Goal: Check status: Check status

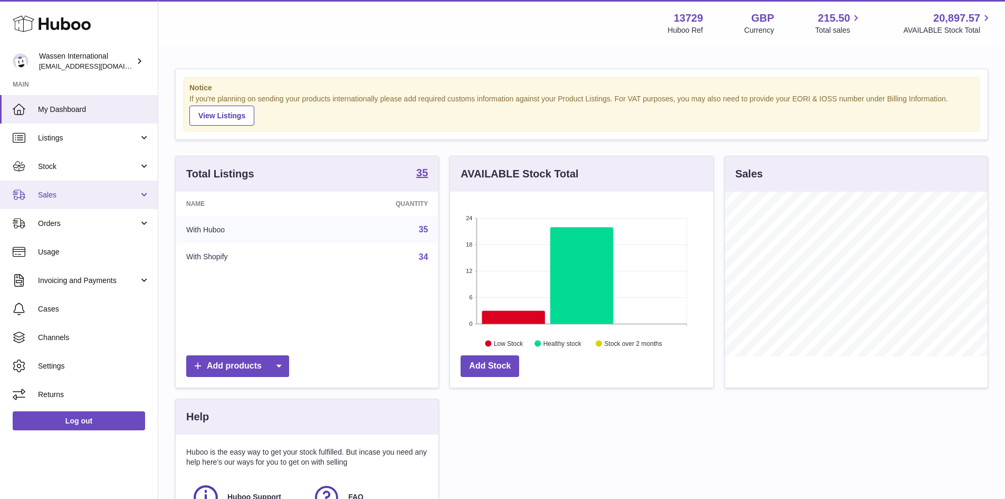
scroll to position [165, 263]
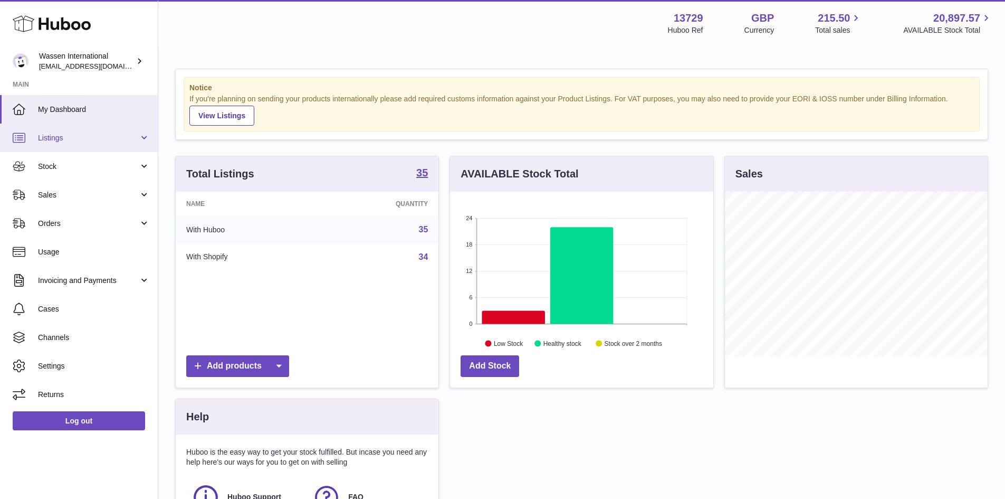
click at [65, 138] on span "Listings" at bounding box center [88, 138] width 101 height 10
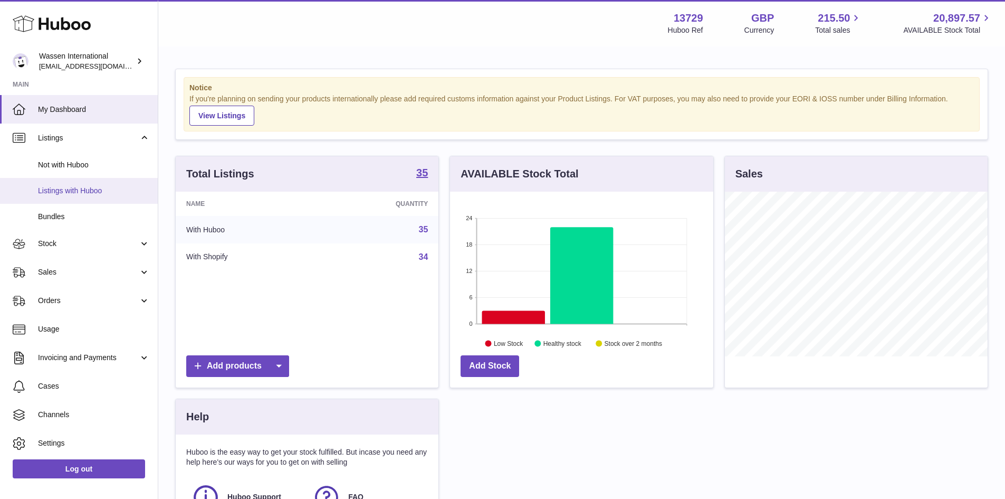
click at [67, 193] on span "Listings with Huboo" at bounding box center [94, 191] width 112 height 10
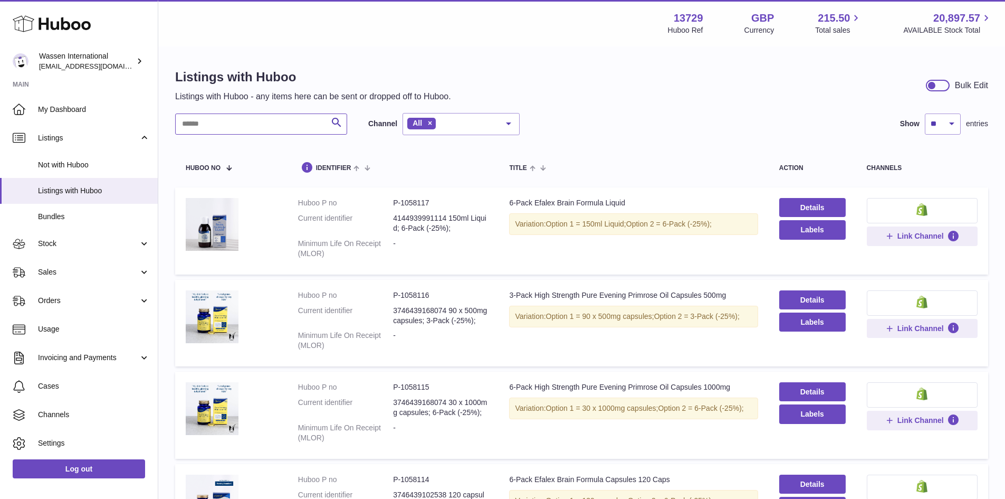
click at [240, 125] on input "text" at bounding box center [261, 123] width 172 height 21
drag, startPoint x: 388, startPoint y: 200, endPoint x: 452, endPoint y: 195, distance: 64.5
click at [452, 195] on td "Huboo P no P-1058117 Current identifier 4144939991114 150ml Liquid; 6-Pack (-25…" at bounding box center [394, 230] width 212 height 87
copy dl "P-1058117"
click at [52, 275] on span "Sales" at bounding box center [88, 272] width 101 height 10
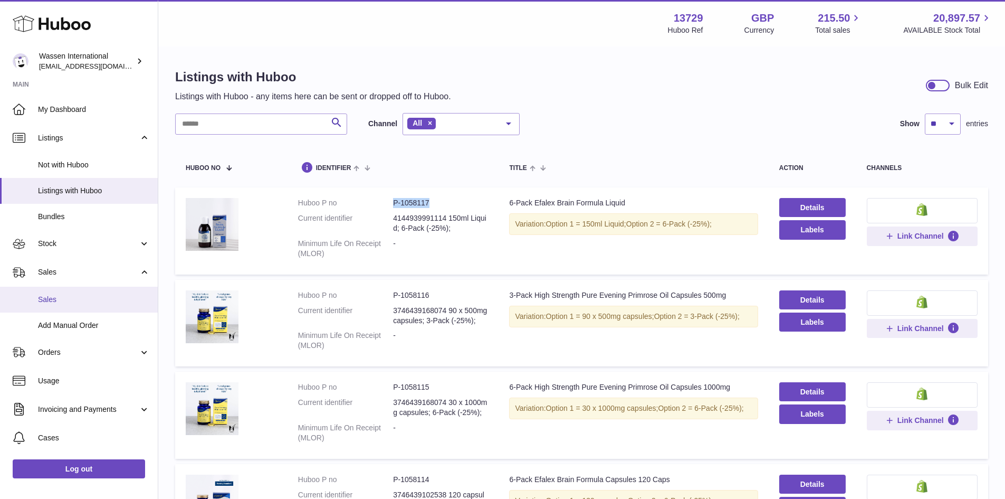
click at [60, 302] on span "Sales" at bounding box center [94, 299] width 112 height 10
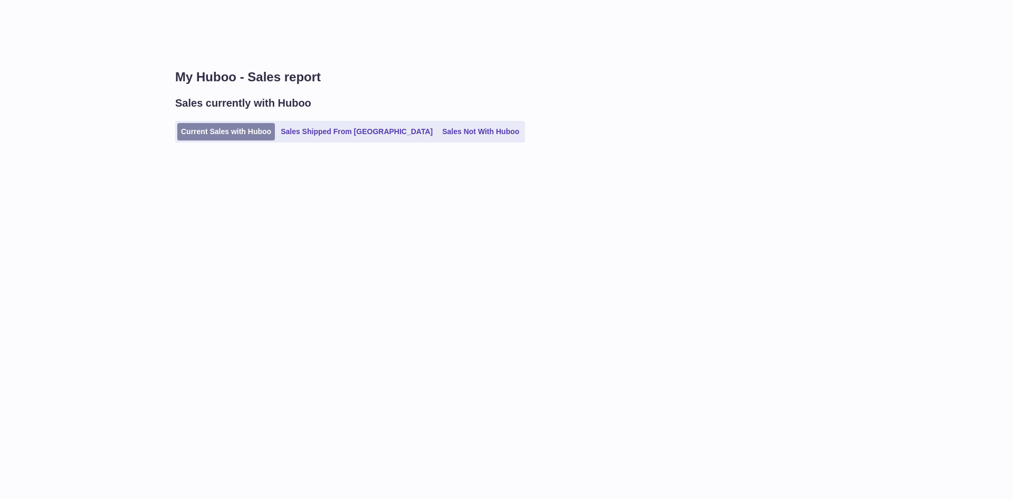
click at [250, 133] on link "Current Sales with Huboo" at bounding box center [226, 131] width 98 height 17
click at [238, 130] on link "Current Sales with Huboo" at bounding box center [226, 131] width 98 height 17
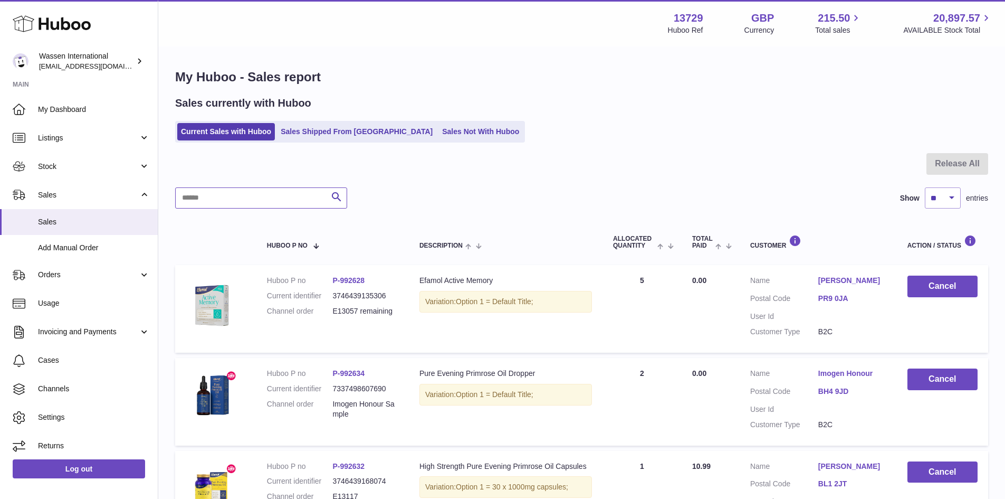
click at [247, 195] on input "text" at bounding box center [261, 197] width 172 height 21
paste input "*********"
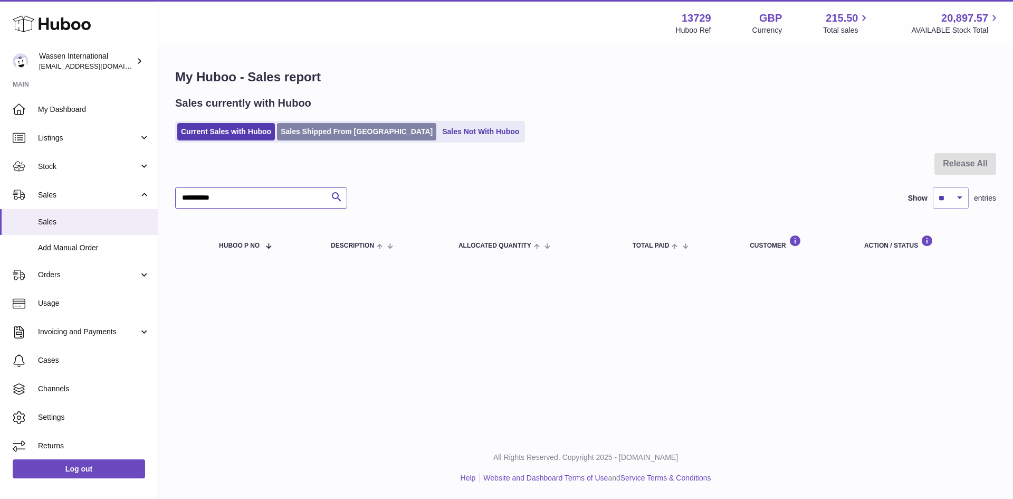
type input "*********"
click at [337, 130] on link "Sales Shipped From [GEOGRAPHIC_DATA]" at bounding box center [356, 131] width 159 height 17
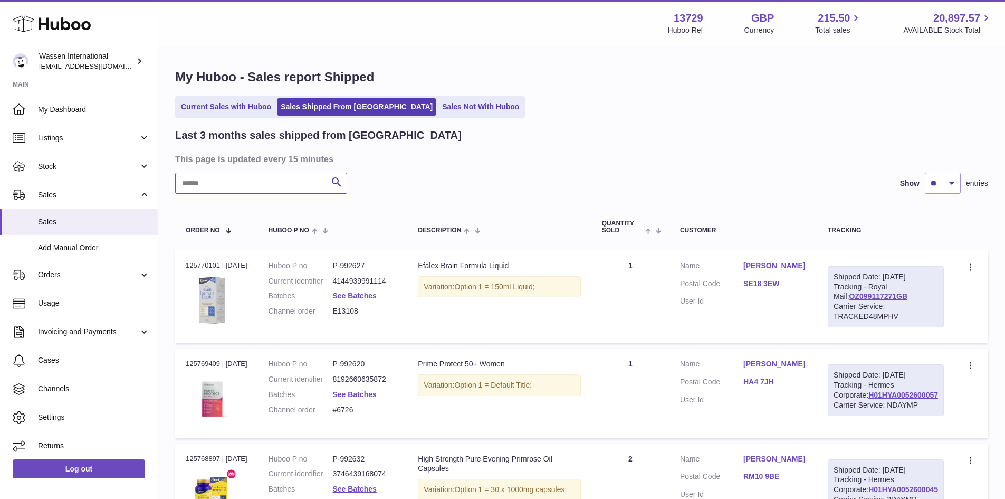
click at [214, 180] on input "text" at bounding box center [261, 183] width 172 height 21
paste input "*********"
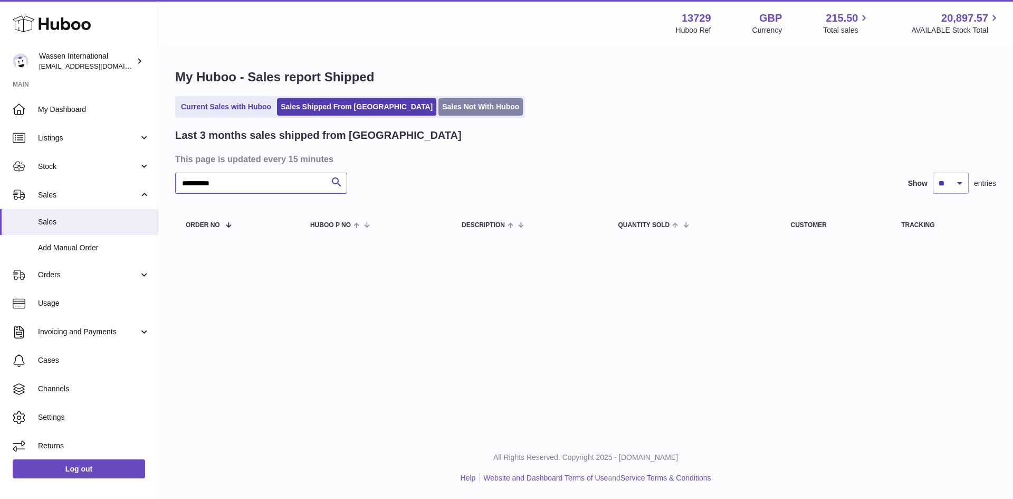
type input "*********"
click at [444, 107] on link "Sales Not With Huboo" at bounding box center [480, 106] width 84 height 17
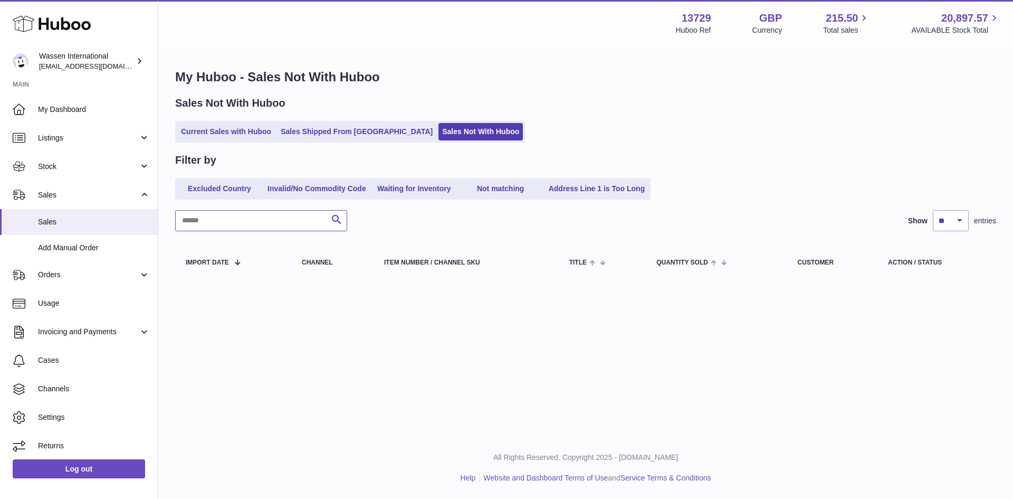
click at [209, 221] on input "text" at bounding box center [261, 220] width 172 height 21
paste input "*********"
type input "*********"
click at [223, 133] on link "Current Sales with Huboo" at bounding box center [226, 131] width 98 height 17
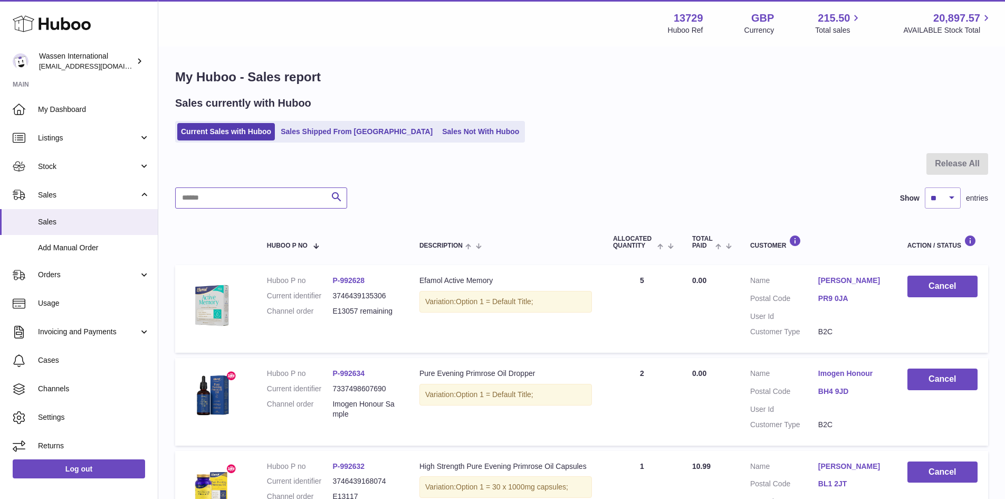
click at [241, 198] on input "text" at bounding box center [261, 197] width 172 height 21
click at [233, 199] on input "text" at bounding box center [261, 197] width 172 height 21
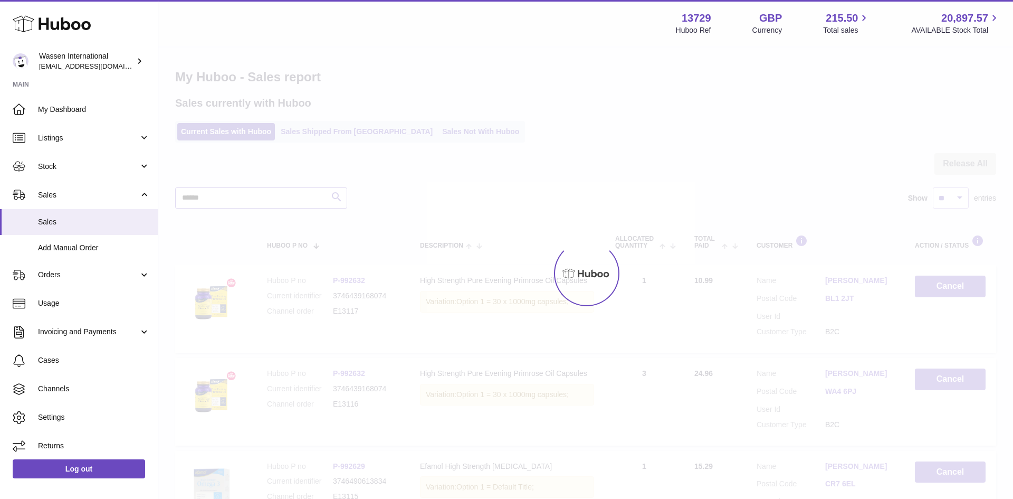
type input "******"
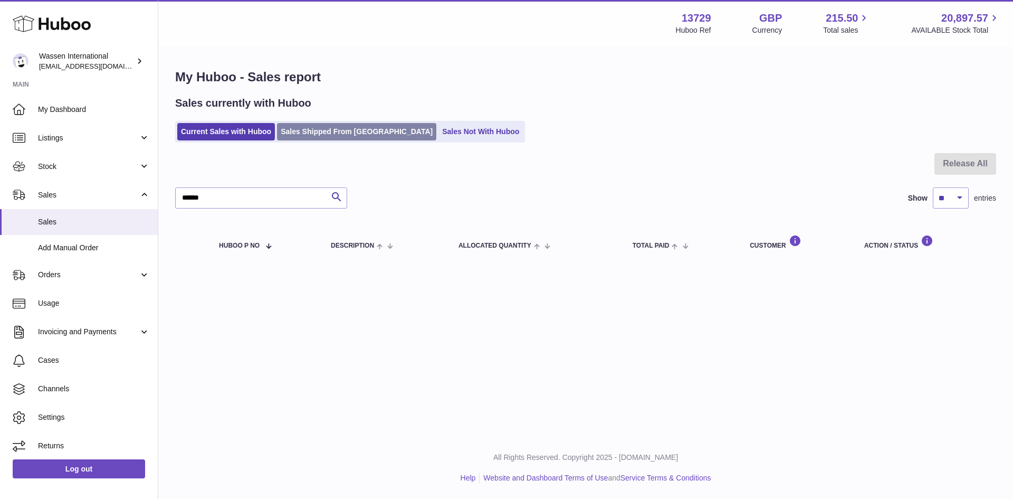
click at [324, 127] on link "Sales Shipped From Huboo" at bounding box center [356, 131] width 159 height 17
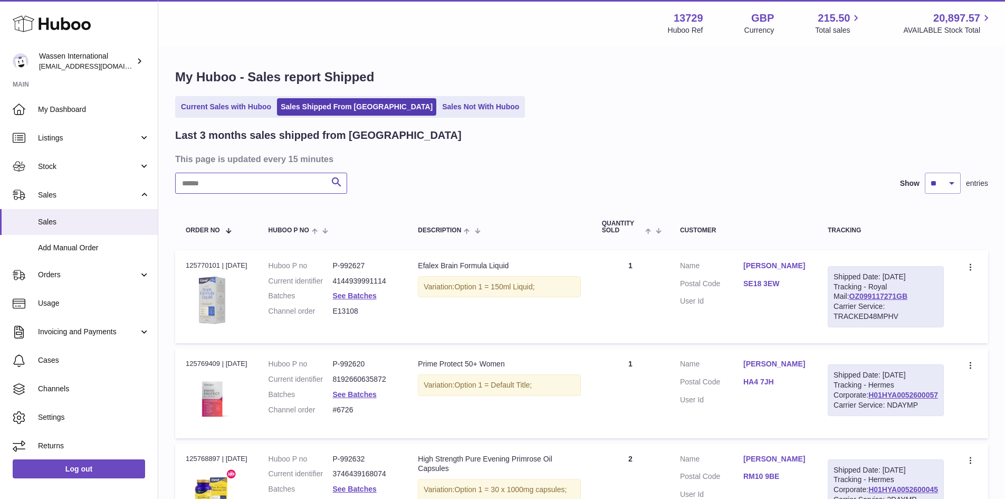
click at [193, 179] on input "text" at bounding box center [261, 183] width 172 height 21
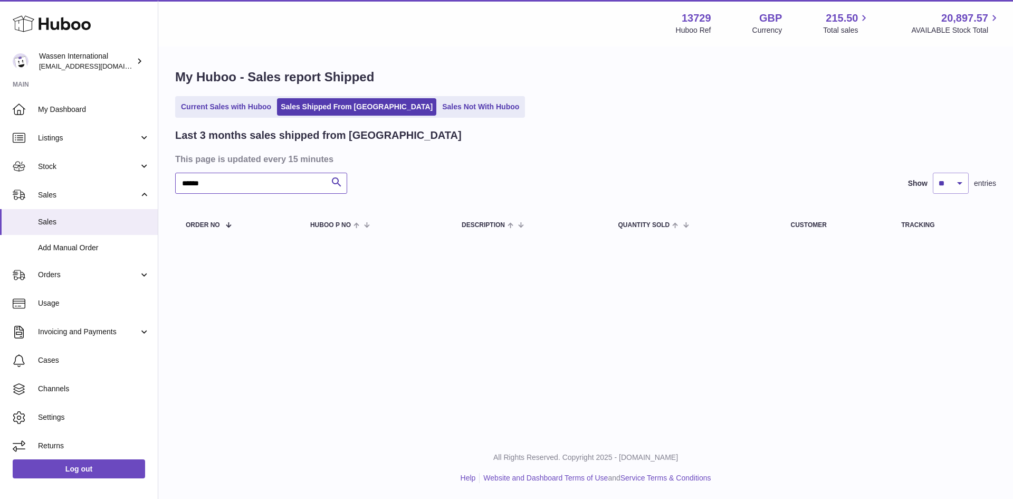
type input "******"
click at [438, 110] on link "Sales Not With Huboo" at bounding box center [480, 106] width 84 height 17
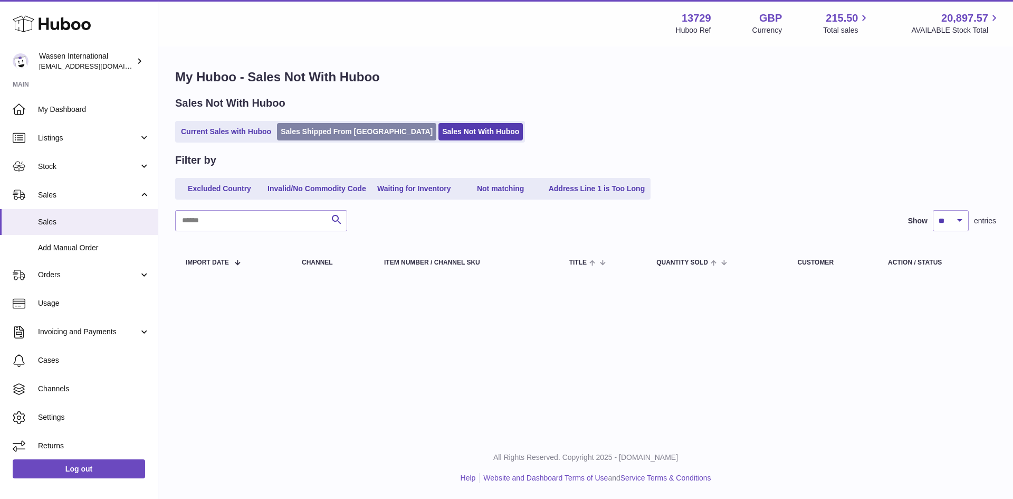
click at [358, 132] on link "Sales Shipped From [GEOGRAPHIC_DATA]" at bounding box center [356, 131] width 159 height 17
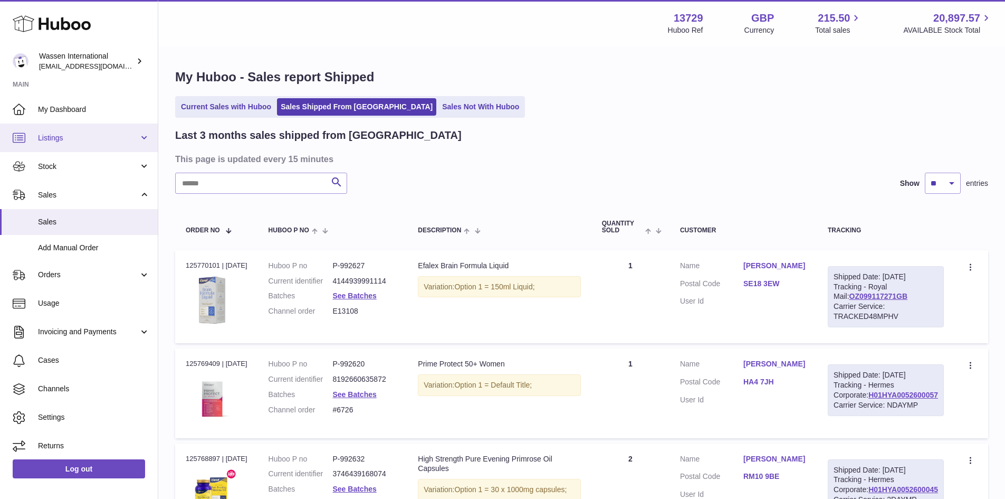
click at [60, 137] on span "Listings" at bounding box center [88, 138] width 101 height 10
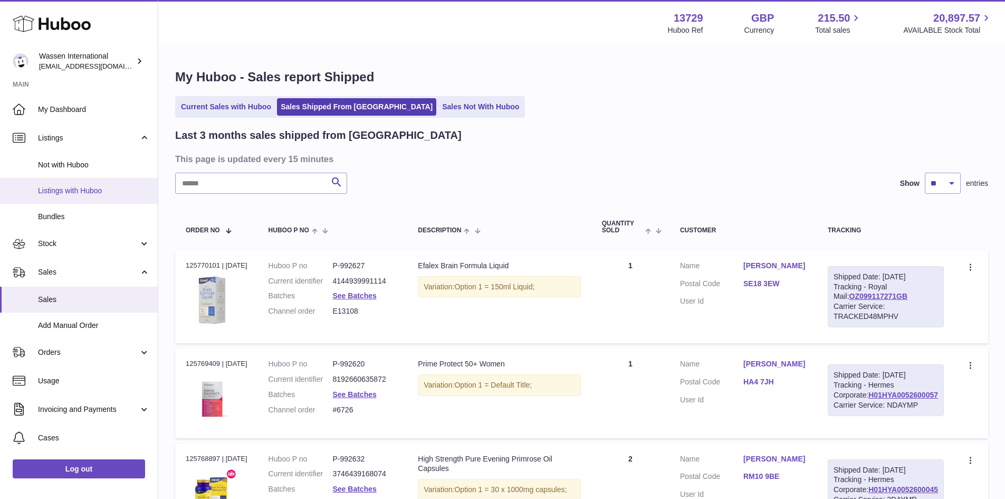
click at [91, 191] on span "Listings with Huboo" at bounding box center [94, 191] width 112 height 10
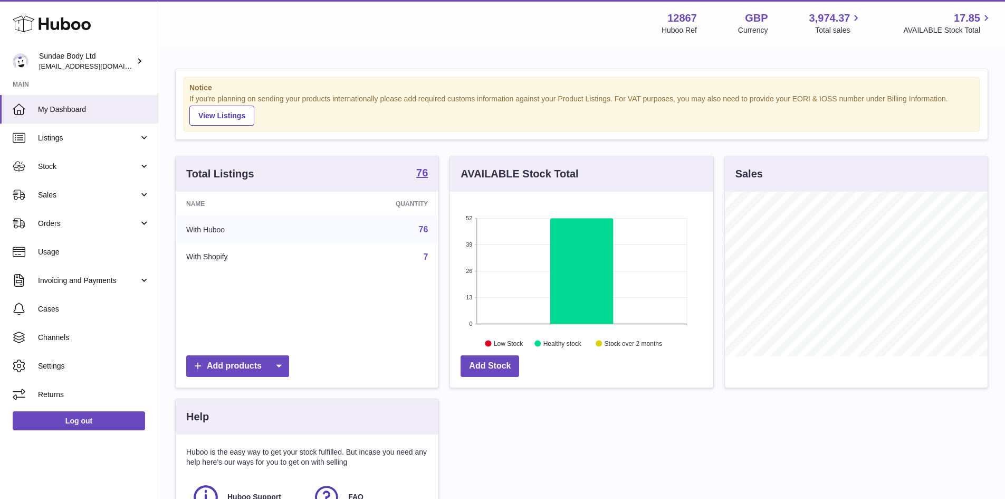
scroll to position [165, 263]
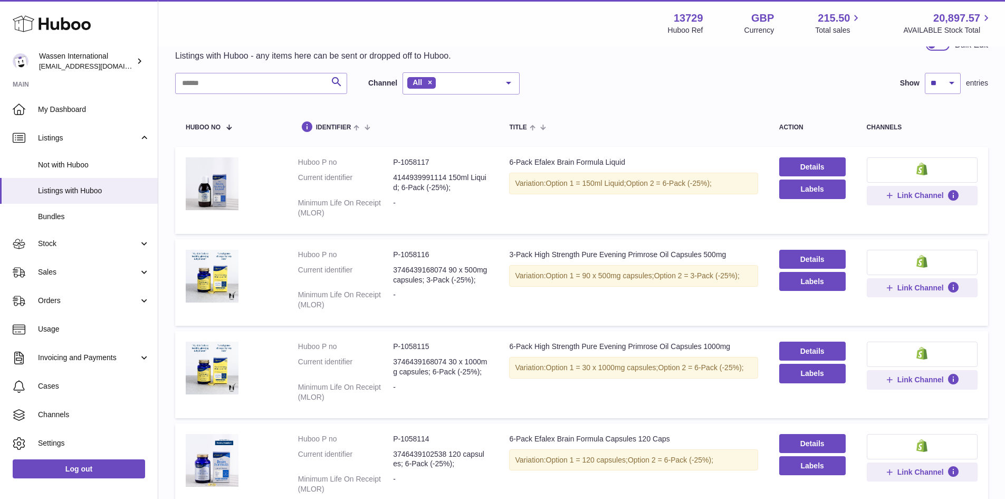
scroll to position [53, 0]
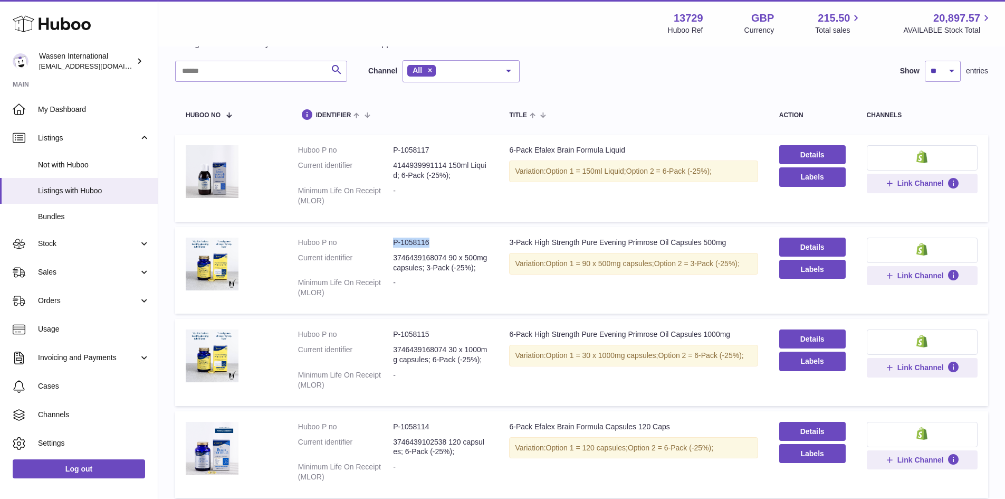
drag, startPoint x: 391, startPoint y: 240, endPoint x: 443, endPoint y: 240, distance: 51.2
click at [443, 240] on dl "Huboo P no P-1058116 Current identifier 3746439168074 90 x 500mg capsules; 3-Pa…" at bounding box center [393, 269] width 190 height 65
drag, startPoint x: 412, startPoint y: 245, endPoint x: 454, endPoint y: 240, distance: 42.5
click at [454, 240] on dd "P-1058116" at bounding box center [440, 242] width 95 height 10
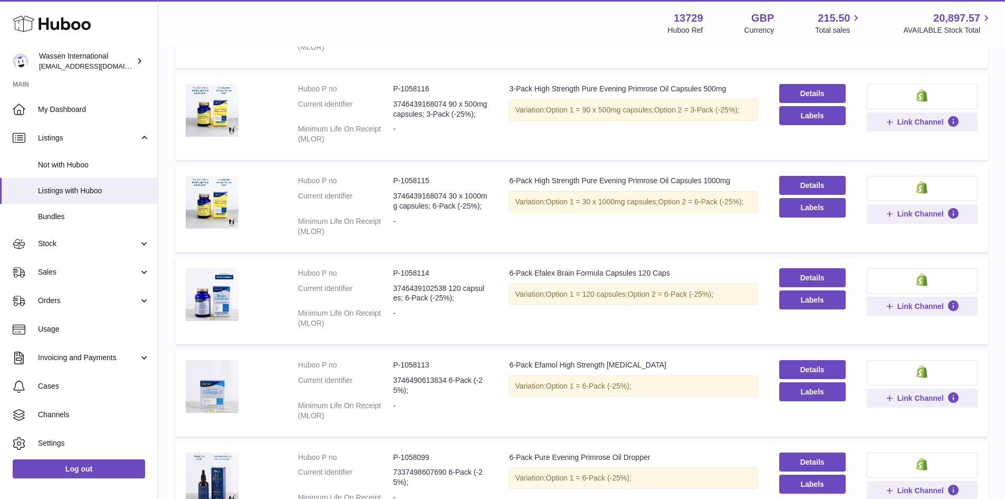
scroll to position [211, 0]
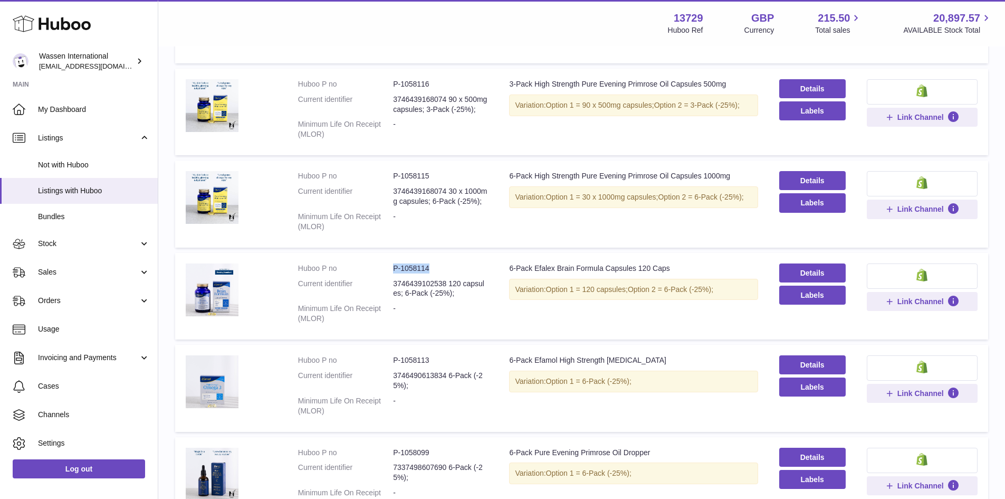
drag, startPoint x: 388, startPoint y: 289, endPoint x: 442, endPoint y: 288, distance: 54.4
click at [442, 288] on dl "Huboo P no P-1058114 Current identifier 3746439102538 120 capsules; 6-Pack (-25…" at bounding box center [393, 295] width 190 height 65
copy dl "P-1058114"
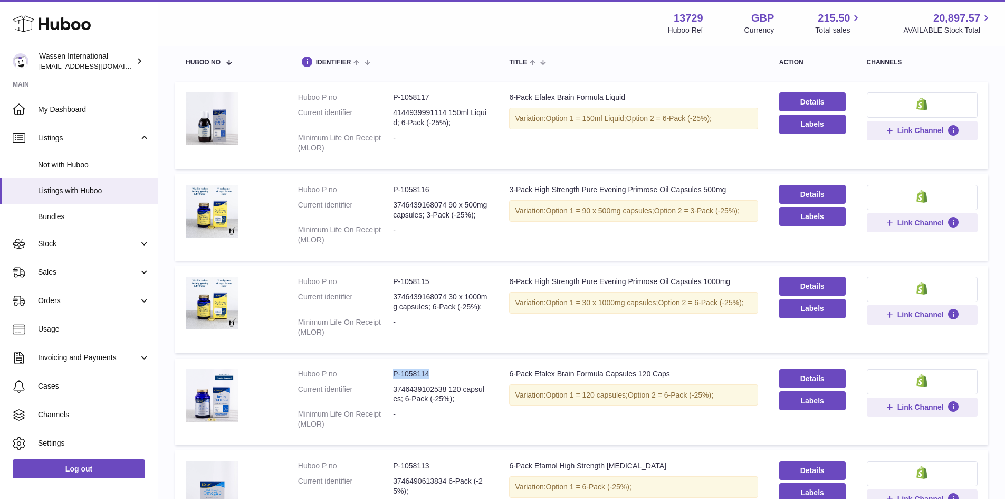
scroll to position [0, 0]
